Goal: Complete application form

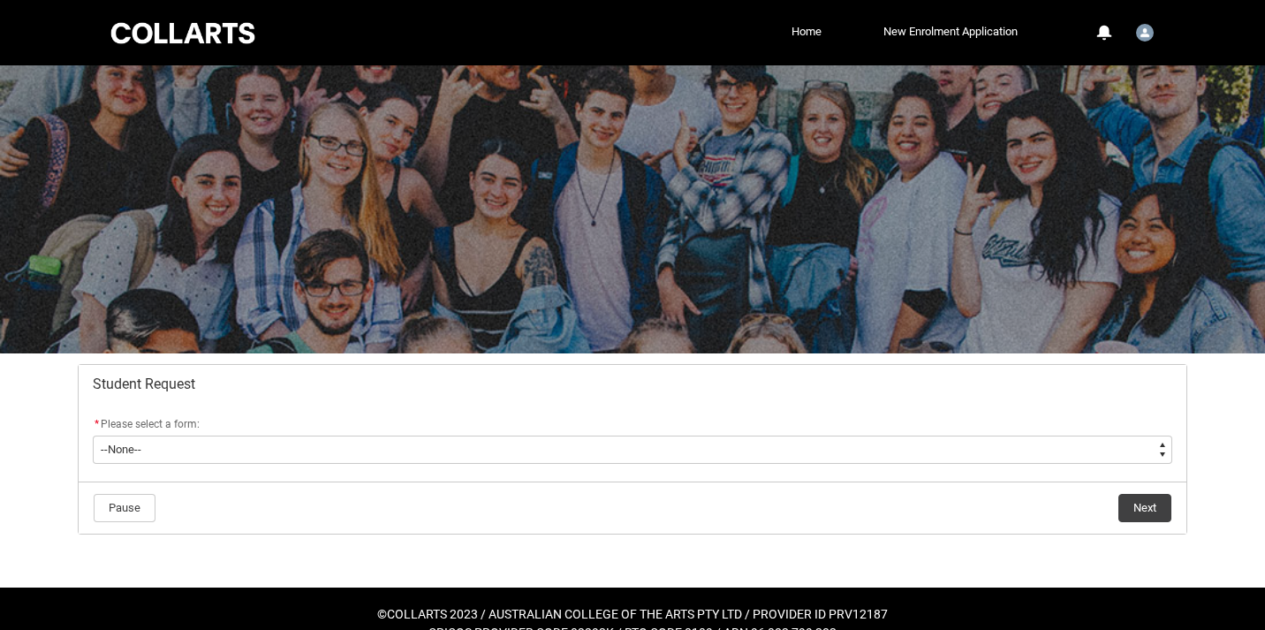
scroll to position [29, 0]
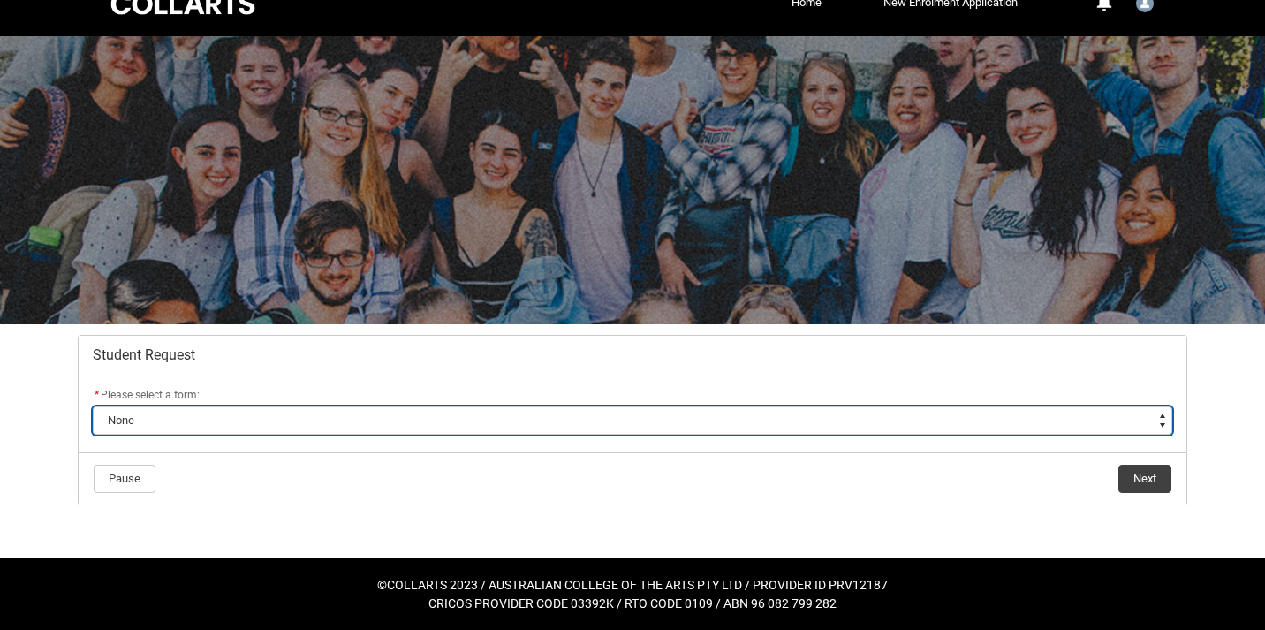
click at [869, 416] on select "--None-- Academic Transcript Application to Appeal Assignment Extension Change …" at bounding box center [632, 420] width 1079 height 28
type lightning-select "Academic_Transcript_Choice"
click at [93, 406] on select "--None-- Academic Transcript Application to Appeal Assignment Extension Change …" at bounding box center [632, 420] width 1079 height 28
select select "Academic_Transcript_Choice"
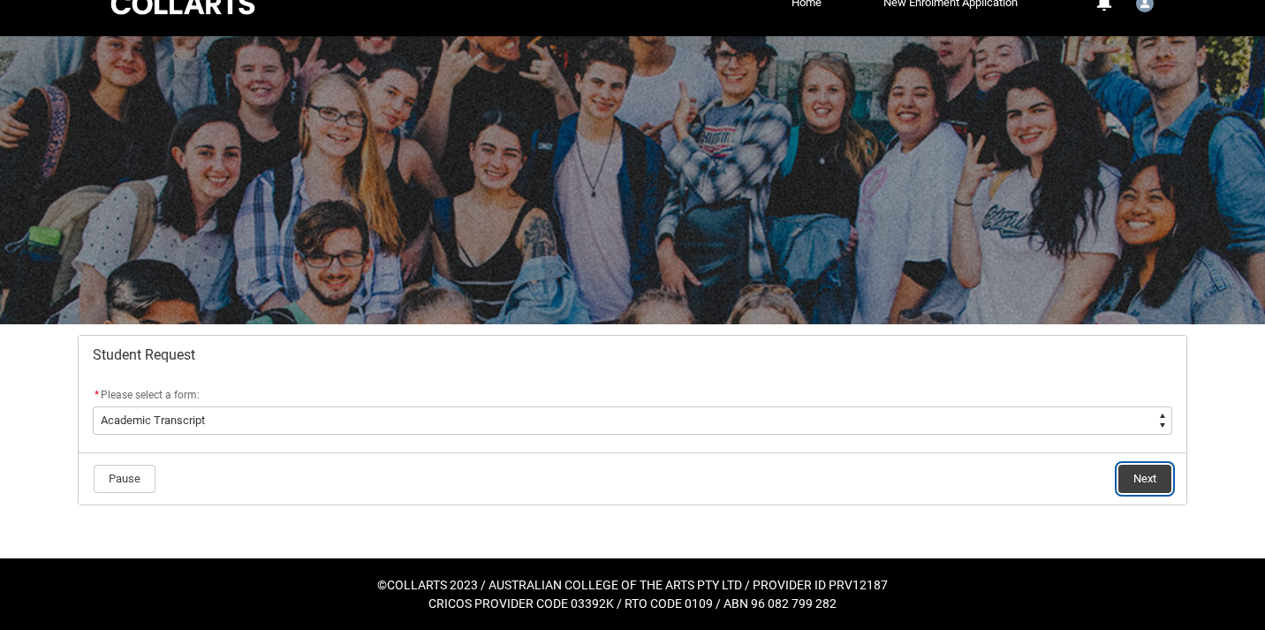
click at [1144, 478] on button "Next" at bounding box center [1144, 479] width 53 height 28
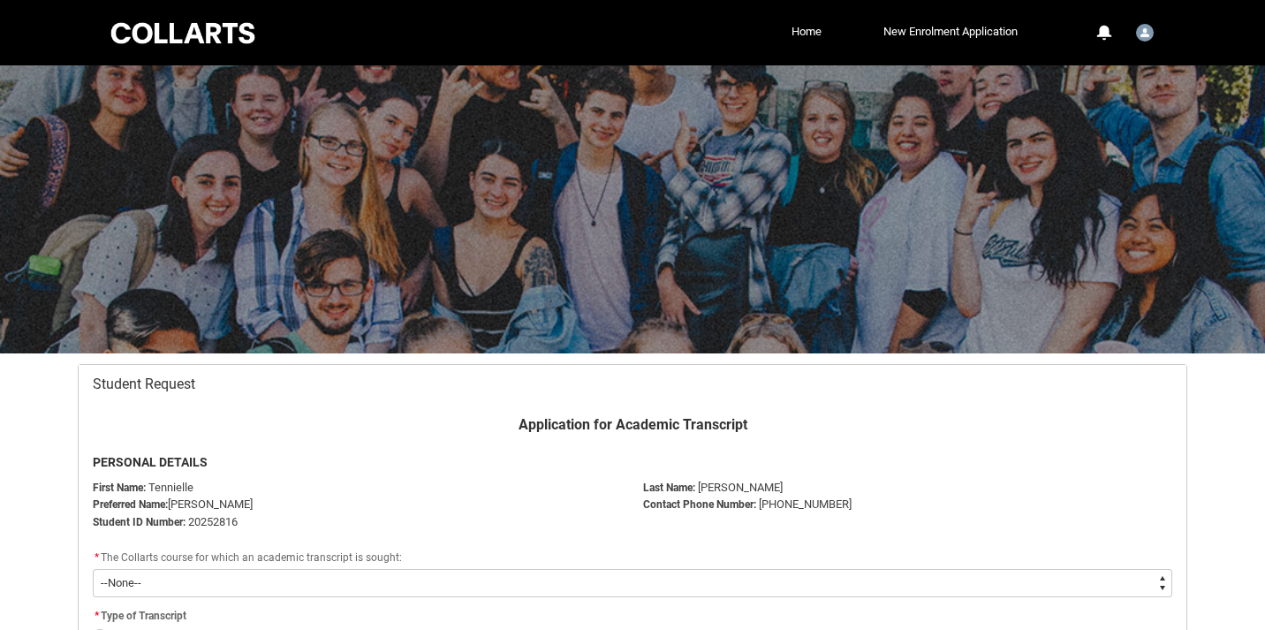
scroll to position [188, 0]
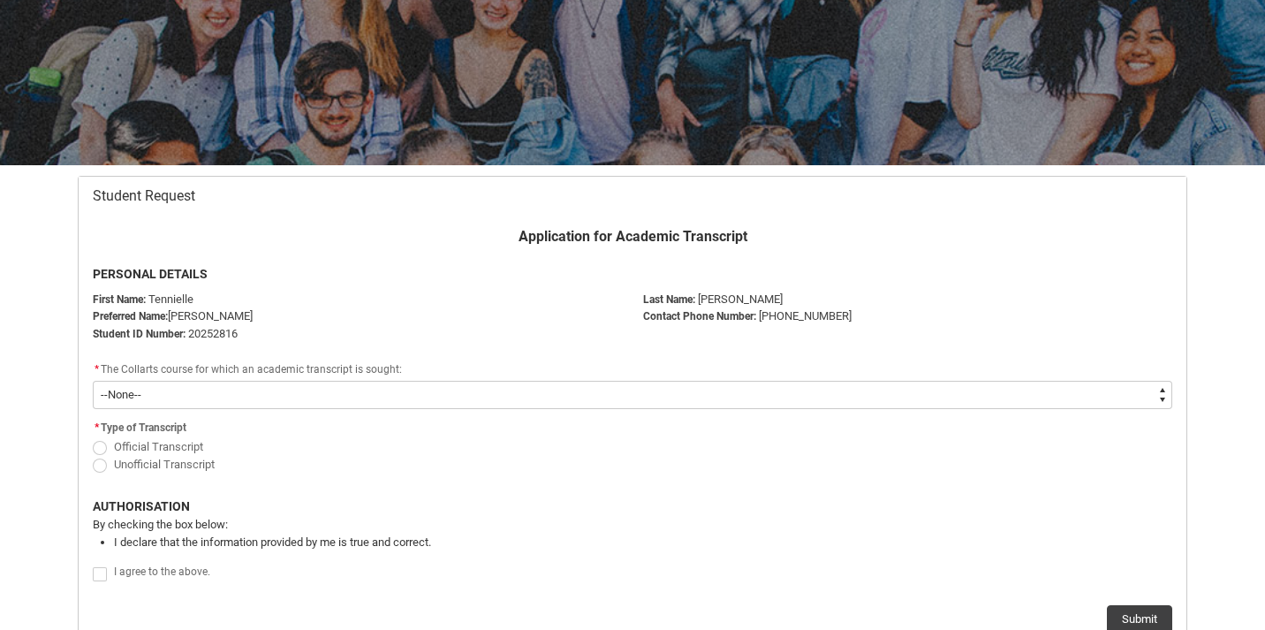
click at [199, 443] on span "Official Transcript" at bounding box center [158, 446] width 89 height 13
click at [93, 437] on input "Official Transcript" at bounding box center [92, 436] width 1 height 1
radio input "true"
click at [192, 458] on span "Unofficial Transcript" at bounding box center [164, 464] width 101 height 13
click at [93, 455] on input "Unofficial Transcript" at bounding box center [92, 454] width 1 height 1
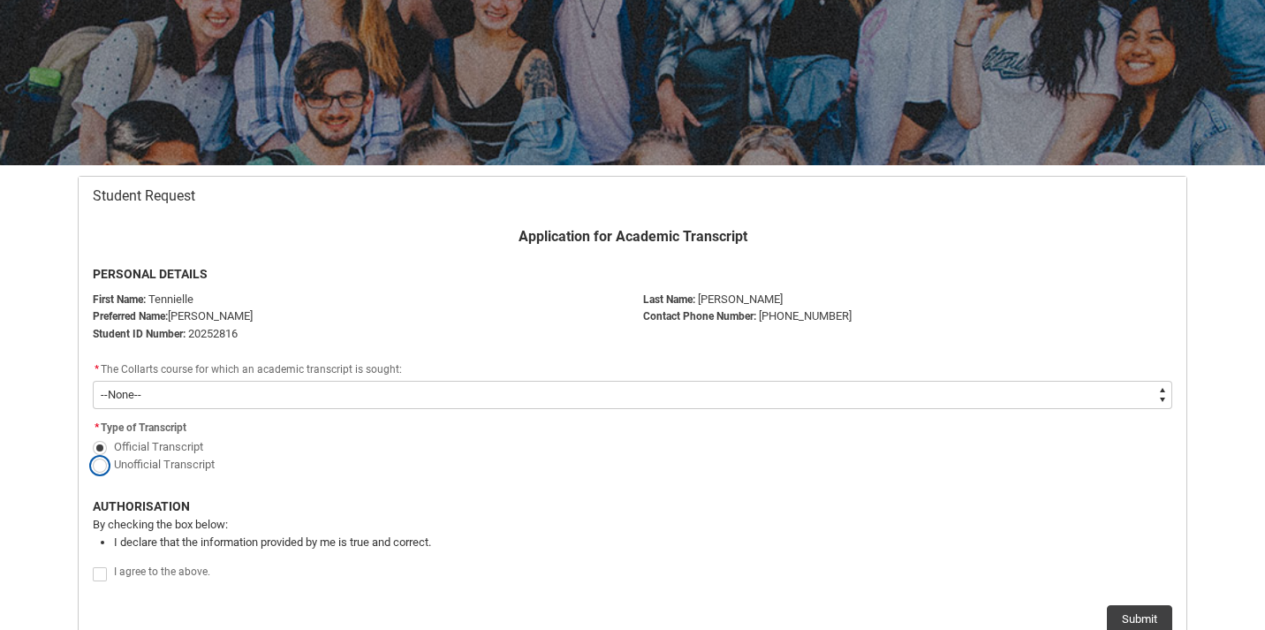
radio input "true"
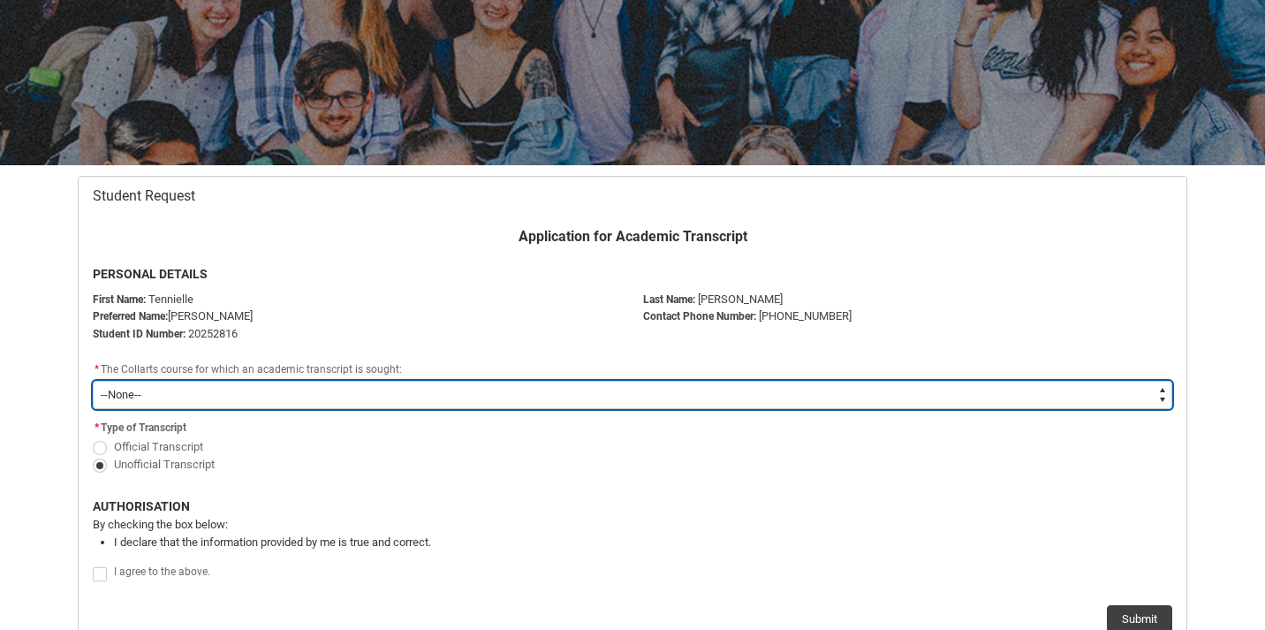
click at [216, 393] on select "--None-- Diploma of Fashion Marketing V2" at bounding box center [632, 395] width 1079 height 28
type lightning-select "recordPicklist_ProgramEnrollment_Transcript.a0jOZ000003TcRaYAK"
click at [93, 381] on select "--None-- Diploma of Fashion Marketing V2" at bounding box center [632, 395] width 1079 height 28
select select "recordPicklist_ProgramEnrollment_Transcript.a0jOZ000003TcRaYAK"
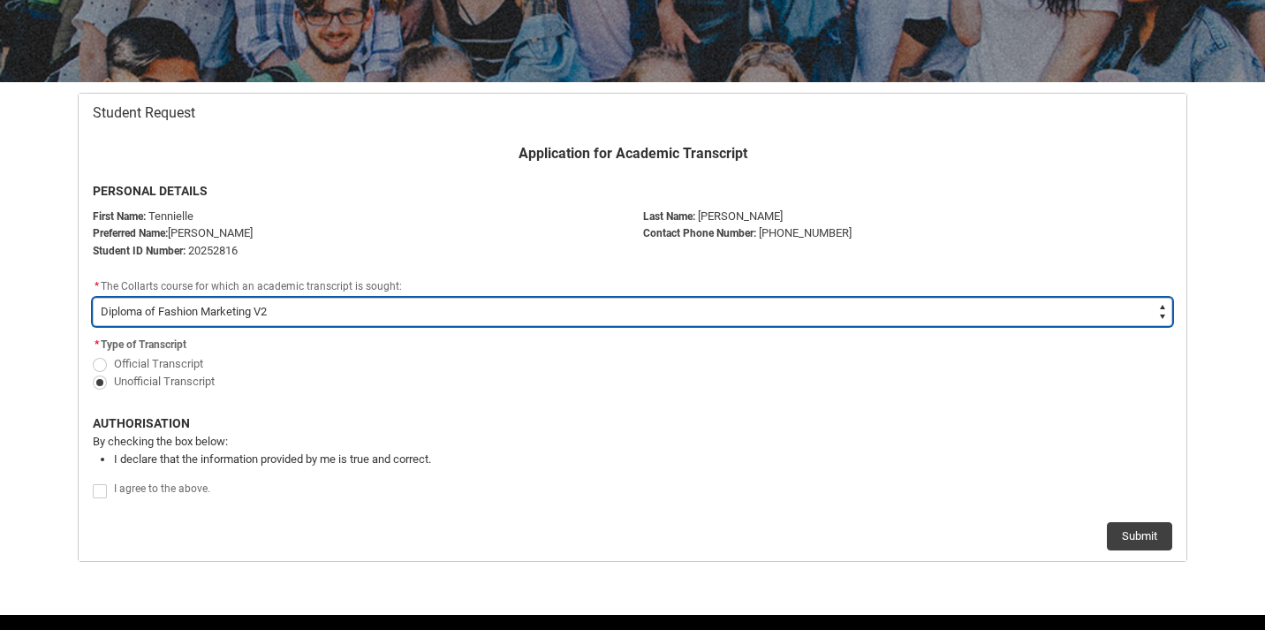
scroll to position [322, 0]
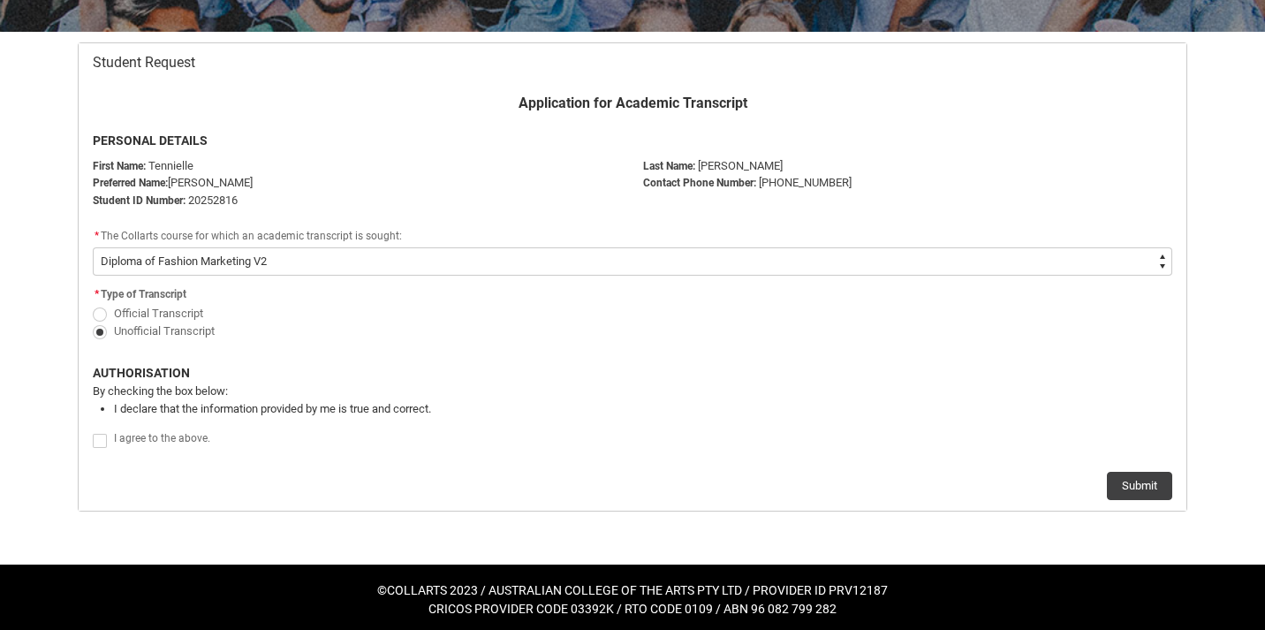
click at [98, 437] on span "Redu_Student_Request flow" at bounding box center [100, 441] width 14 height 14
click at [93, 431] on input "Redu_Student_Request flow" at bounding box center [92, 430] width 1 height 1
type lightning-input "true"
checkbox input "true"
click at [1120, 483] on button "Submit" at bounding box center [1139, 486] width 65 height 28
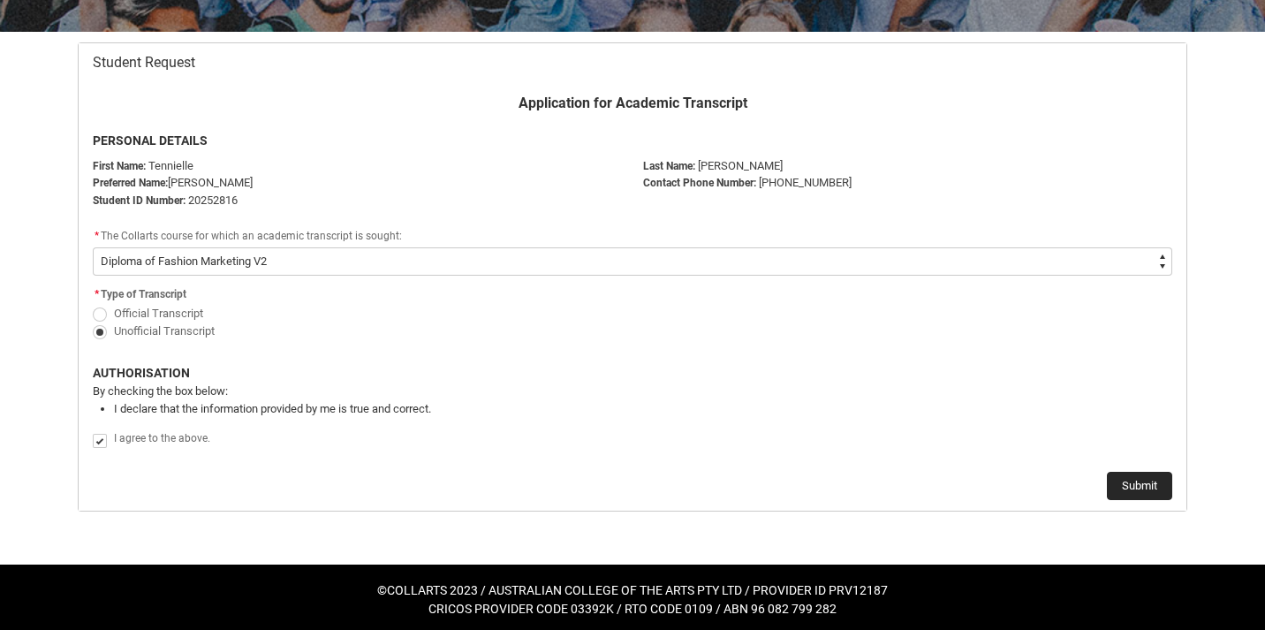
scroll to position [0, 0]
